Goal: Task Accomplishment & Management: Use online tool/utility

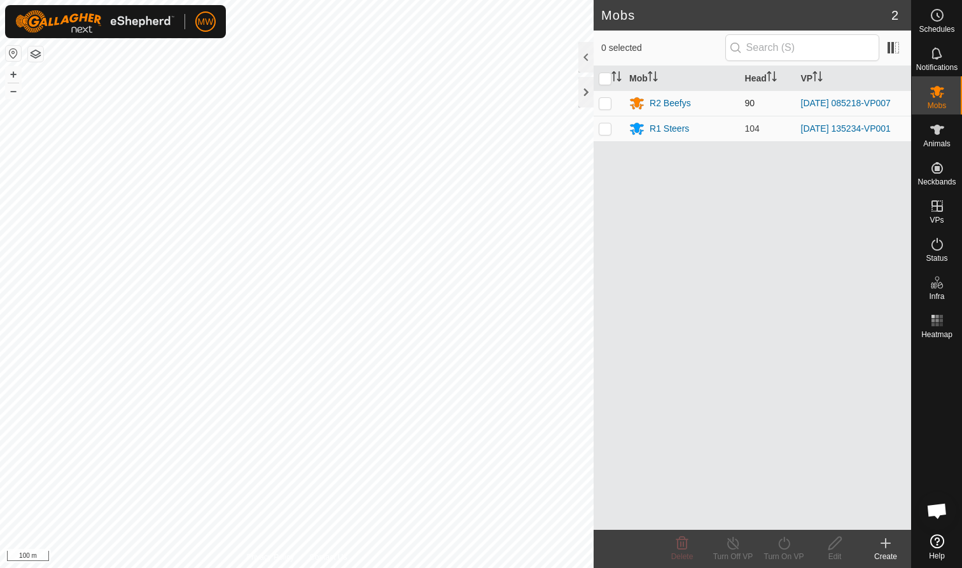
click at [508, 106] on p-checkbox at bounding box center [604, 103] width 13 height 10
checkbox input "true"
click at [508, 348] on icon at bounding box center [784, 543] width 16 height 15
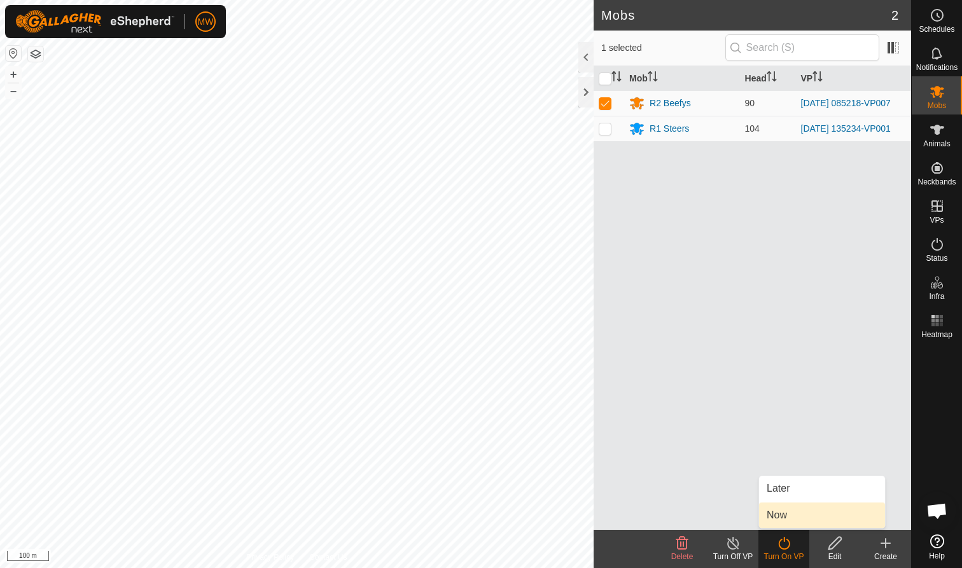
click at [508, 348] on link "Now" at bounding box center [822, 514] width 126 height 25
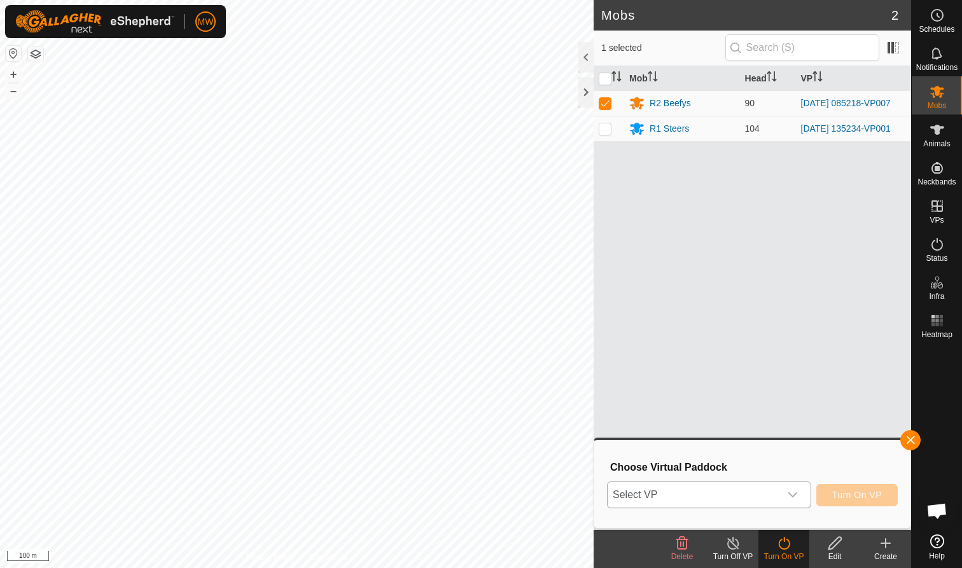
click at [508, 348] on icon "dropdown trigger" at bounding box center [792, 495] width 10 height 10
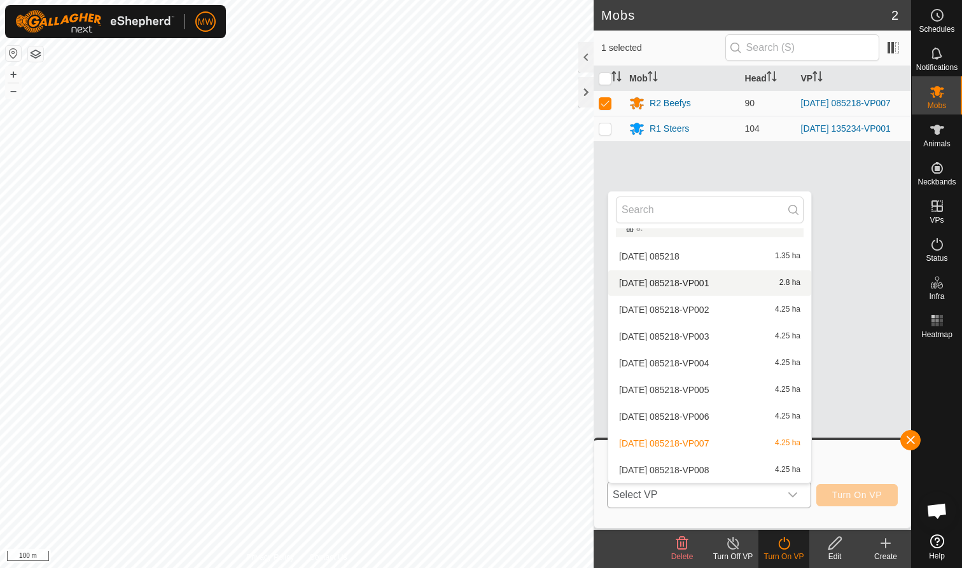
scroll to position [179, 0]
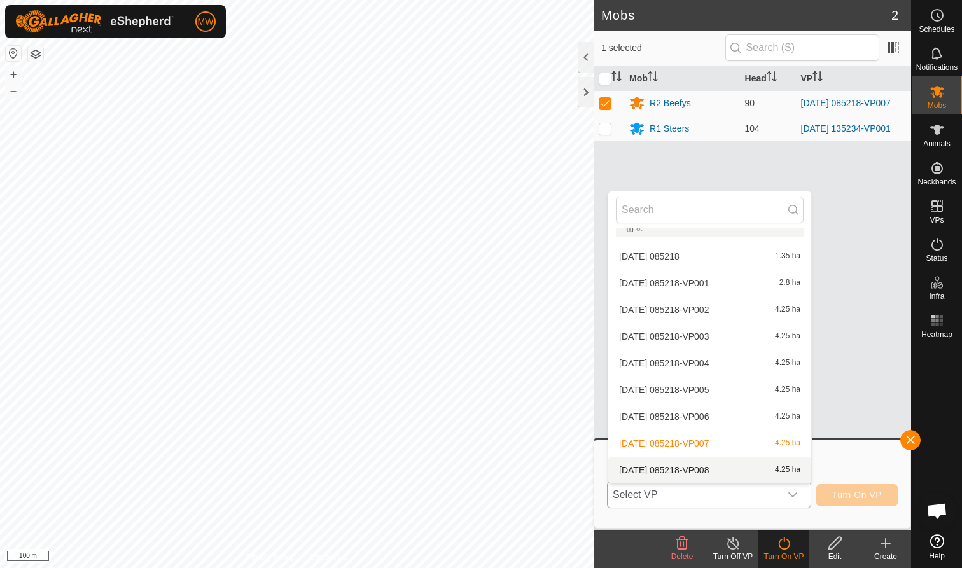
click at [508, 348] on li "2025-09-13 085218-VP008 4.25 ha" at bounding box center [709, 469] width 203 height 25
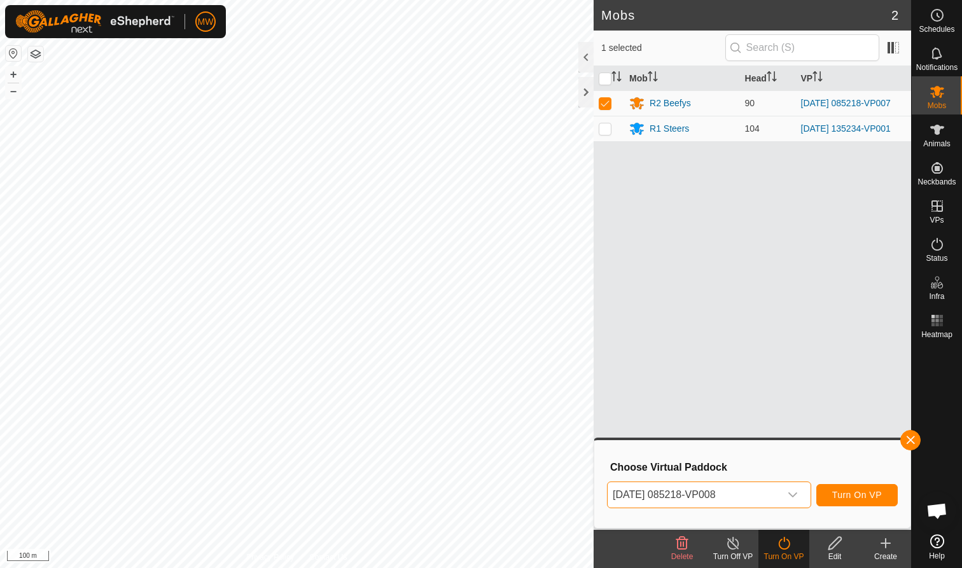
click at [508, 348] on span "Turn On VP" at bounding box center [857, 495] width 50 height 10
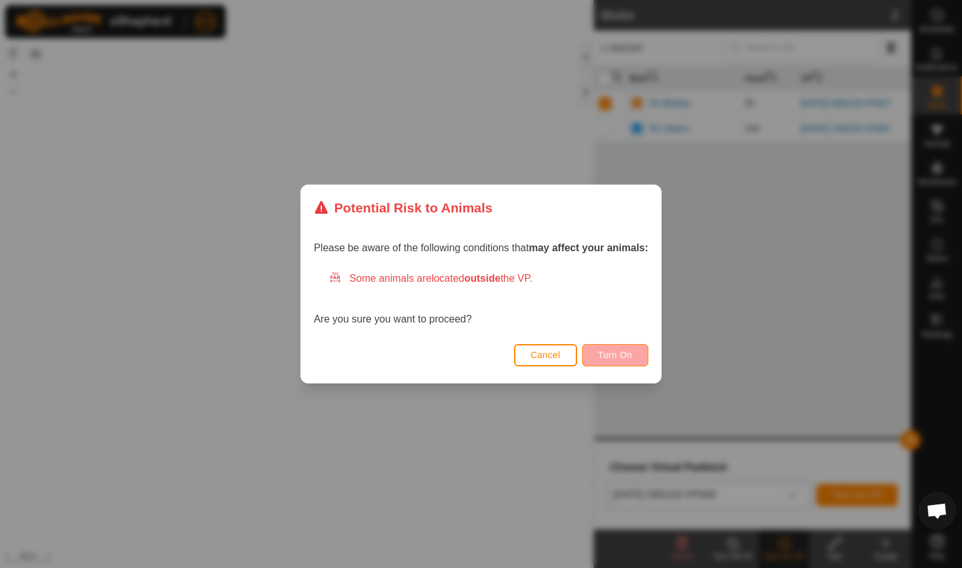
click at [508, 348] on span "Turn On" at bounding box center [615, 355] width 34 height 10
